Goal: Navigation & Orientation: Find specific page/section

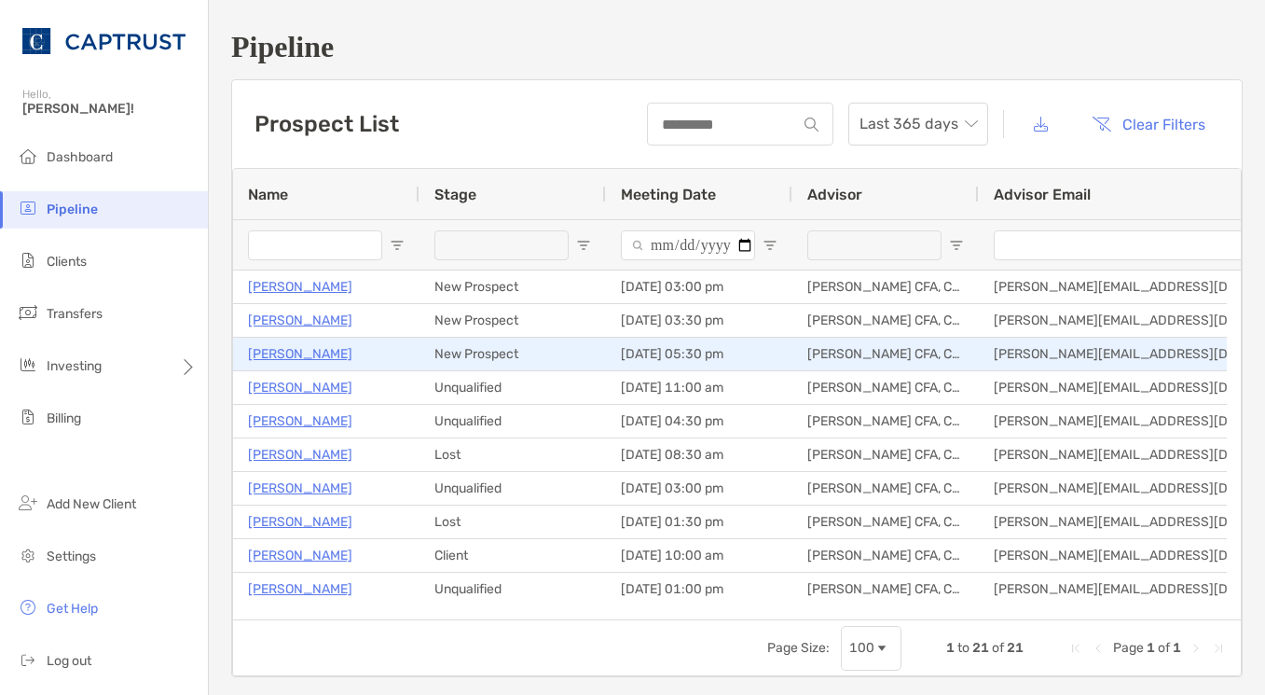
click at [312, 354] on p "[PERSON_NAME]" at bounding box center [300, 353] width 104 height 23
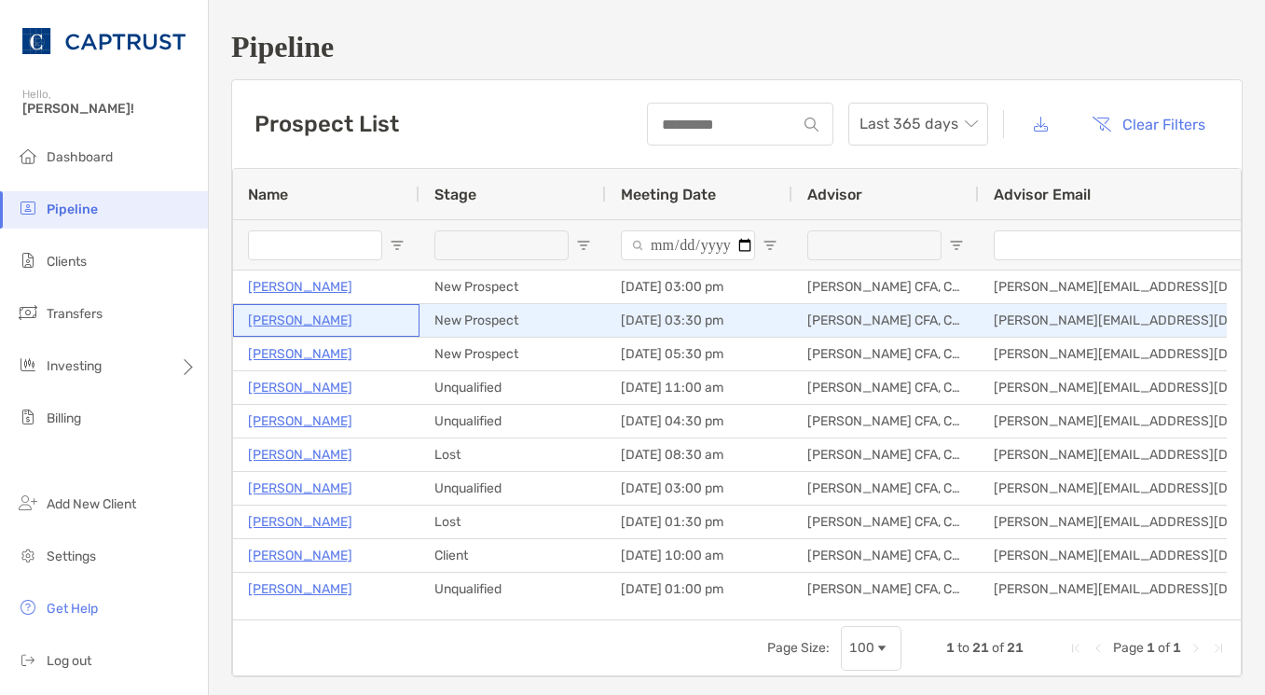
click at [263, 321] on p "[PERSON_NAME]" at bounding box center [300, 320] width 104 height 23
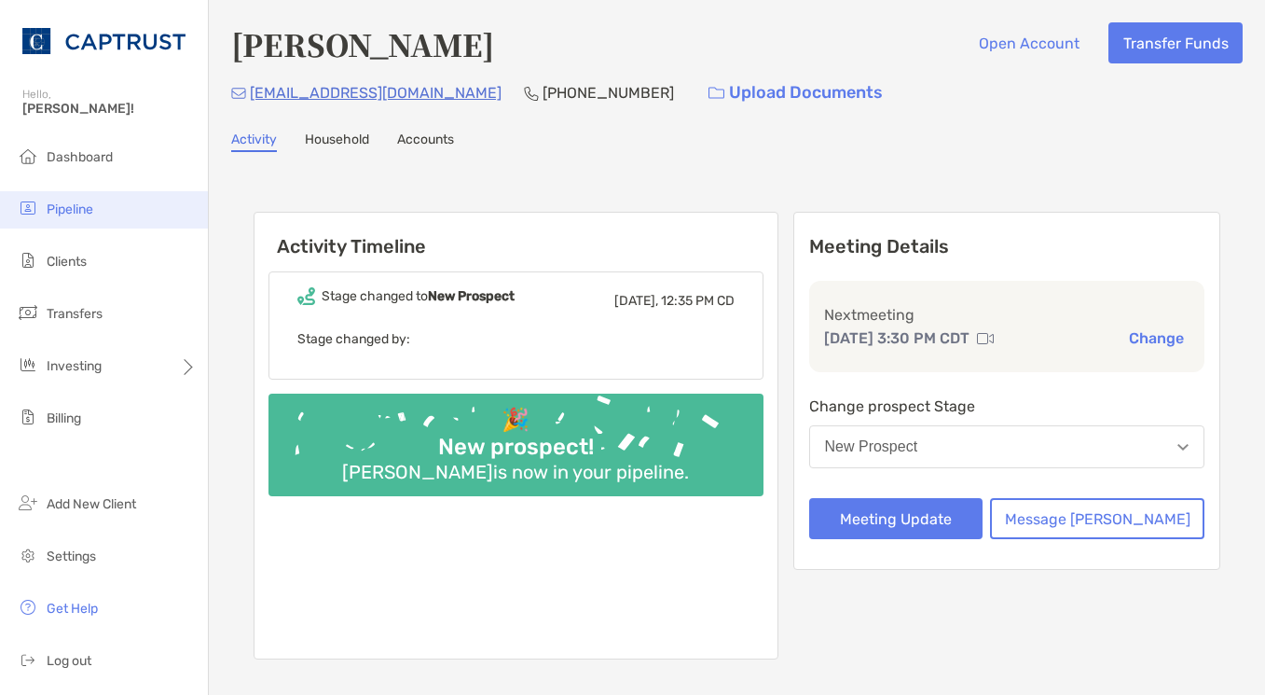
click at [82, 194] on li "Pipeline" at bounding box center [104, 209] width 208 height 37
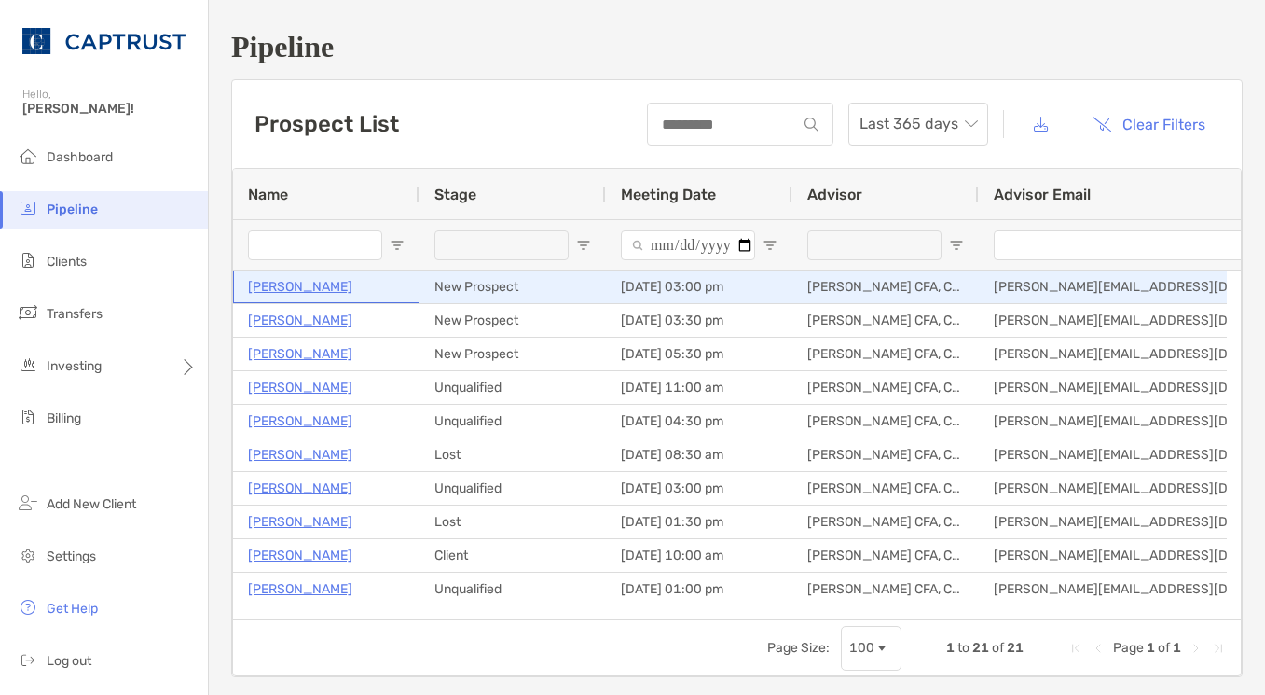
click at [296, 281] on p "[PERSON_NAME]" at bounding box center [300, 286] width 104 height 23
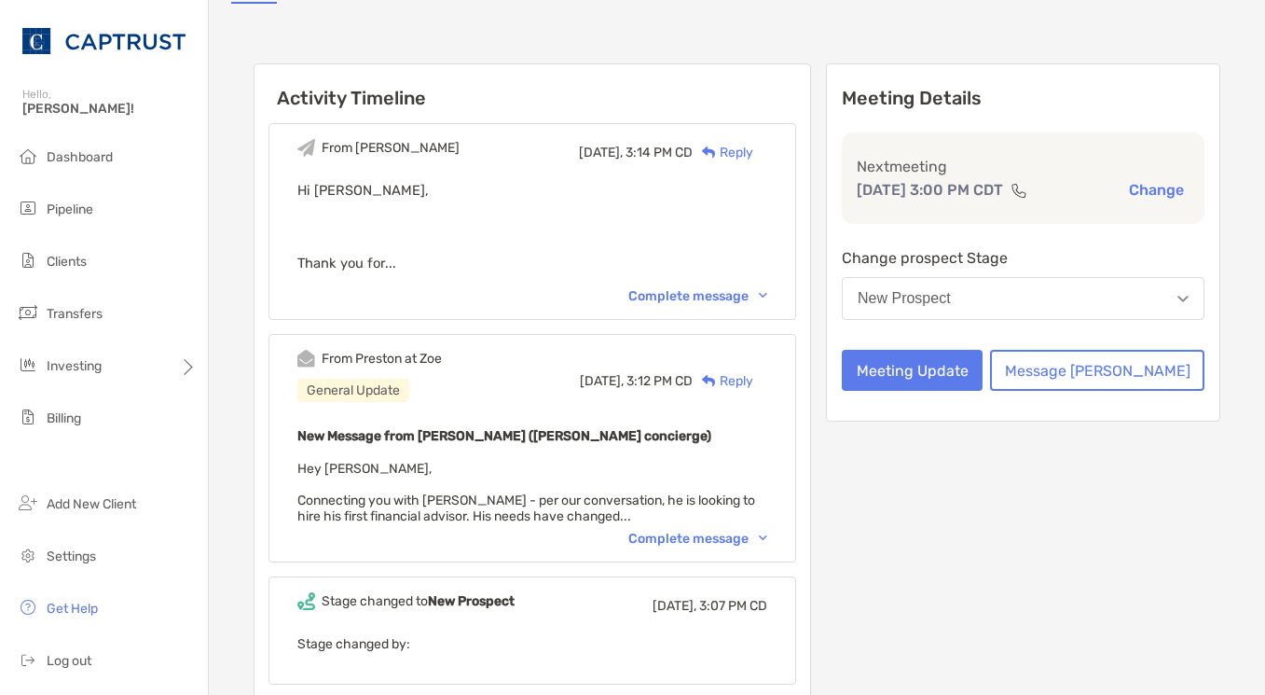
scroll to position [280, 0]
